Goal: Transaction & Acquisition: Download file/media

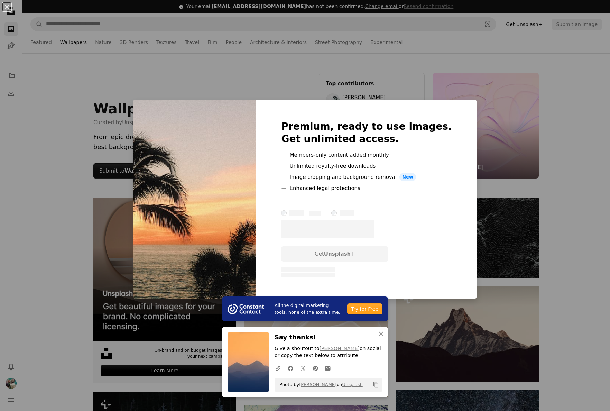
scroll to position [1019, 0]
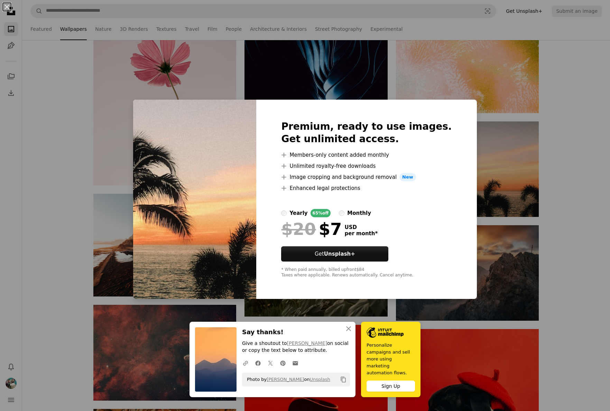
click at [576, 193] on div "An X shape An X shape Close Say thanks! Give a shoutout to [PERSON_NAME] on soc…" at bounding box center [305, 205] width 610 height 411
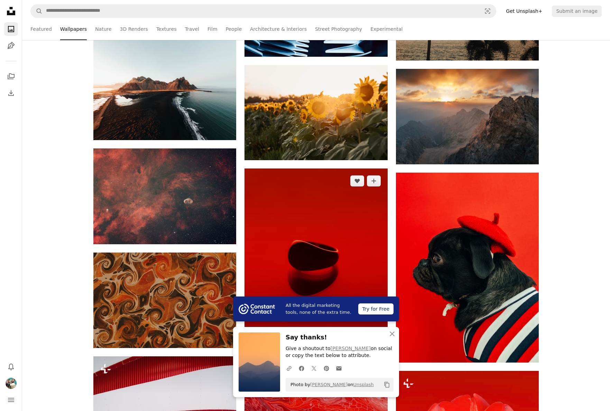
scroll to position [1211, 0]
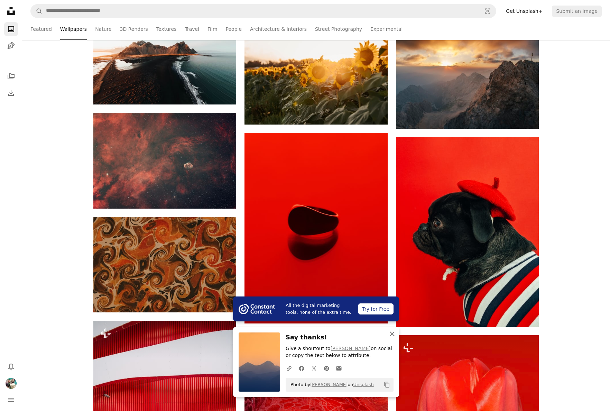
click at [394, 335] on icon "An X shape" at bounding box center [392, 333] width 8 height 8
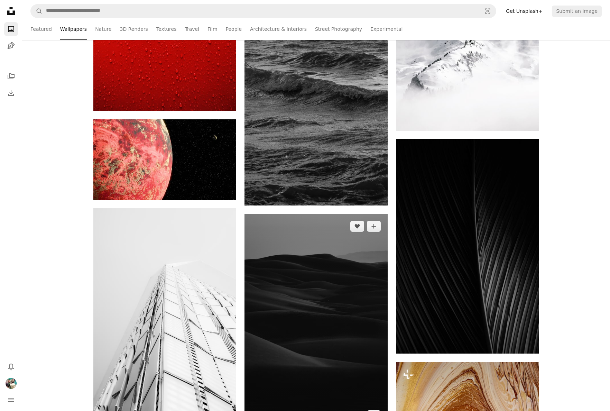
scroll to position [2139, 0]
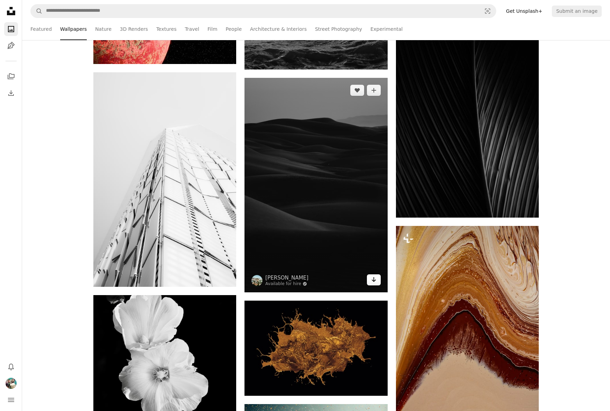
click at [373, 280] on icon "Download" at bounding box center [373, 279] width 4 height 5
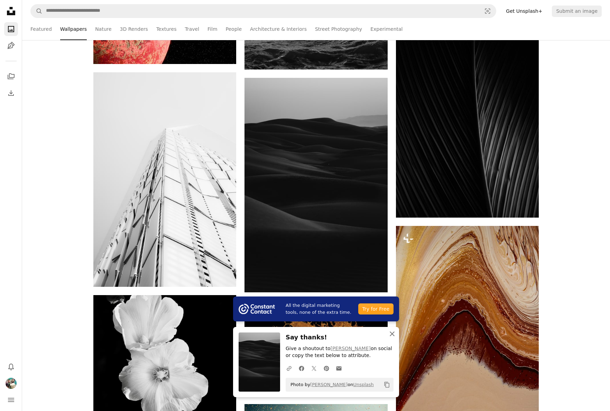
click at [395, 333] on icon "An X shape" at bounding box center [392, 333] width 8 height 8
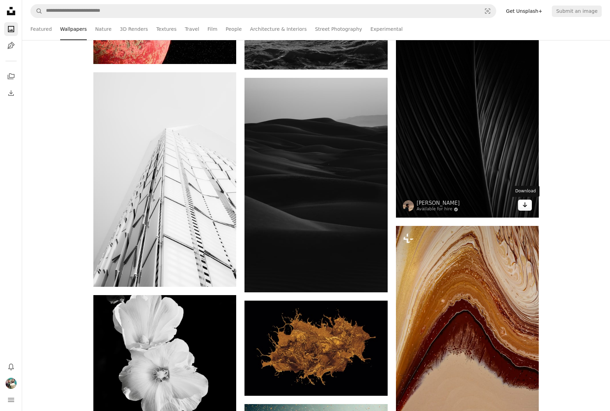
click at [525, 205] on icon "Download" at bounding box center [525, 204] width 4 height 5
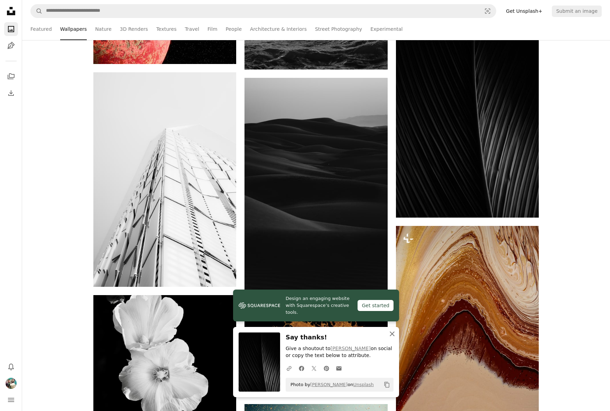
click at [392, 335] on icon "An X shape" at bounding box center [392, 333] width 8 height 8
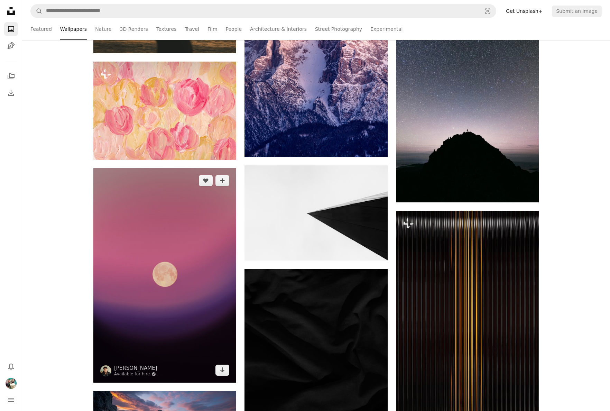
scroll to position [3406, 0]
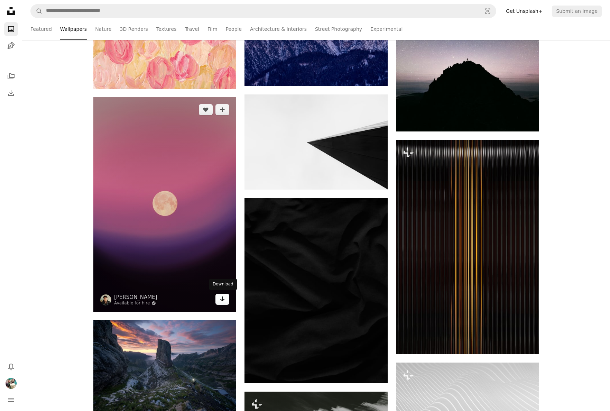
click at [219, 300] on link "Arrow pointing down" at bounding box center [222, 298] width 14 height 11
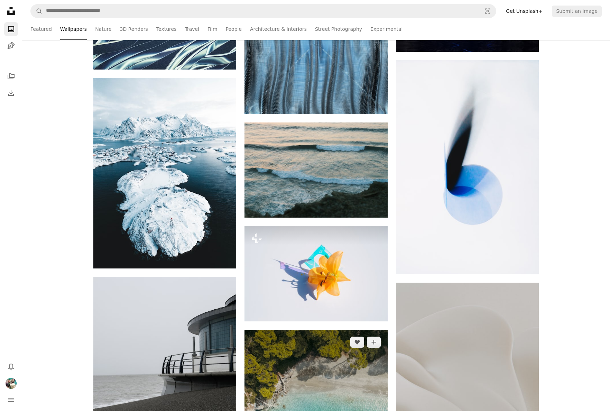
scroll to position [6139, 0]
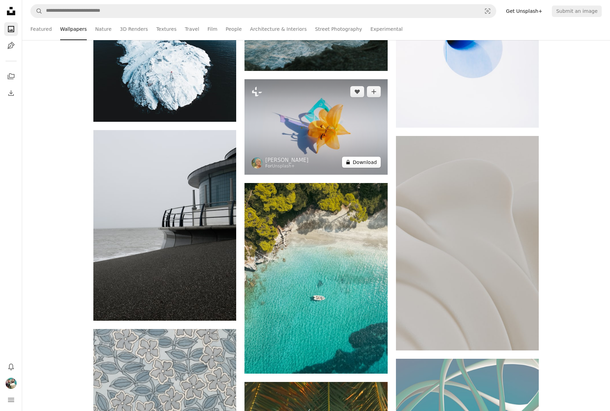
click at [355, 161] on button "A lock Download" at bounding box center [361, 162] width 39 height 11
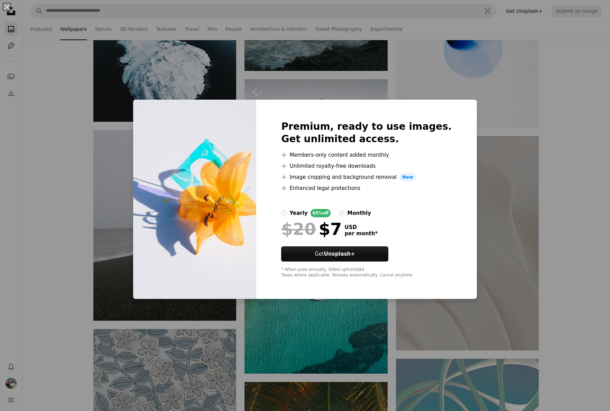
click at [482, 164] on div "An X shape Premium, ready to use images. Get unlimited access. A plus sign Memb…" at bounding box center [305, 205] width 610 height 411
